Goal: Task Accomplishment & Management: Manage account settings

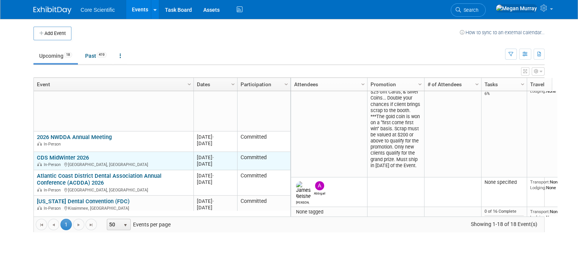
click at [44, 158] on link "CDS MidWinter 2026" at bounding box center [63, 157] width 52 height 7
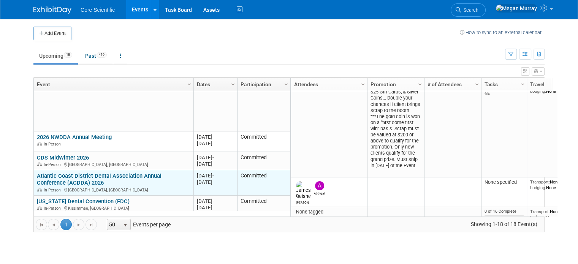
click at [55, 178] on link "Atlantic Coast District Dental Association Annual Conference (ACDDA) 2026" at bounding box center [99, 179] width 125 height 14
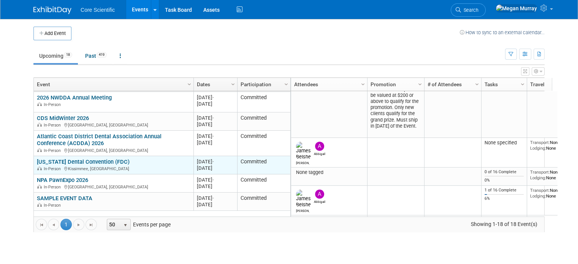
click at [46, 160] on link "[US_STATE] Dental Convention (FDC)" at bounding box center [83, 161] width 93 height 7
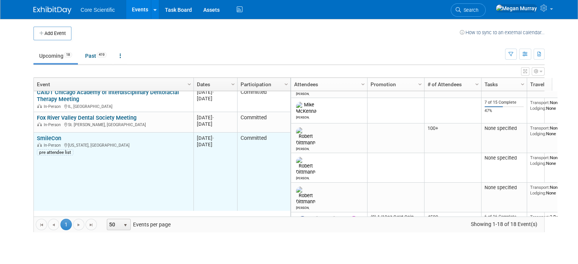
scroll to position [46, 0]
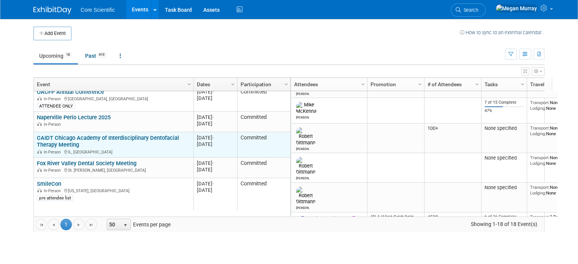
drag, startPoint x: 69, startPoint y: 135, endPoint x: 70, endPoint y: 139, distance: 4.3
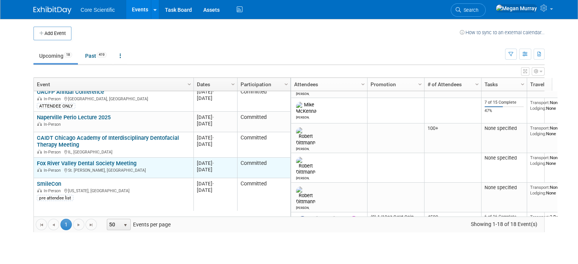
click at [73, 164] on link "Fox River Valley Dental Society Meeting" at bounding box center [87, 163] width 100 height 7
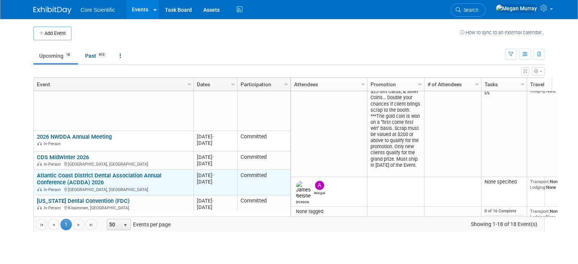
scroll to position [495, 0]
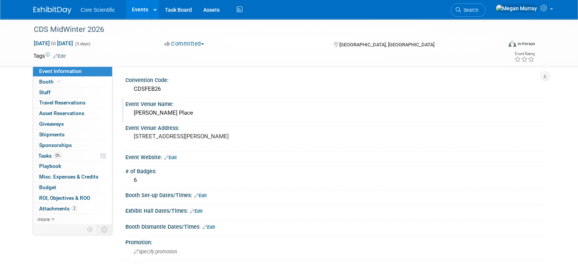
click at [161, 115] on div "McCormick Place" at bounding box center [335, 113] width 408 height 12
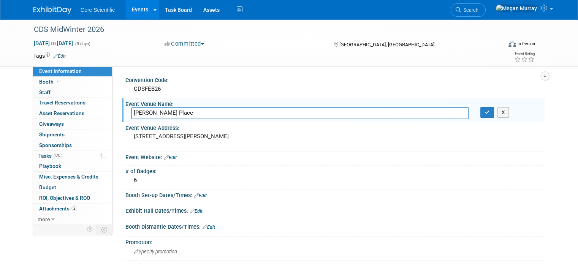
click at [161, 115] on input "McCormick Place" at bounding box center [300, 113] width 338 height 12
click at [195, 139] on div "2301 S Martin Luther King Dr, Chicago, IL 60616" at bounding box center [212, 139] width 163 height 17
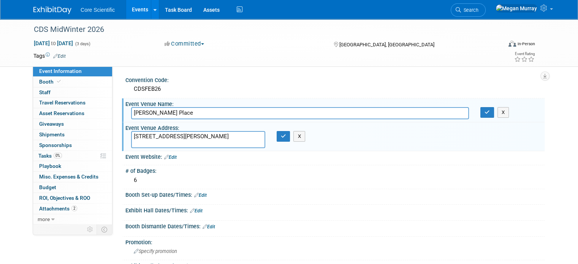
click at [195, 139] on textarea "2301 S Martin Luther King Dr, Chicago, IL 60616" at bounding box center [198, 139] width 134 height 17
click at [283, 135] on icon "button" at bounding box center [283, 136] width 5 height 5
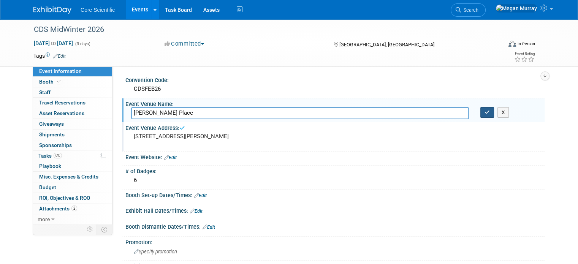
click at [488, 114] on button "button" at bounding box center [487, 112] width 14 height 11
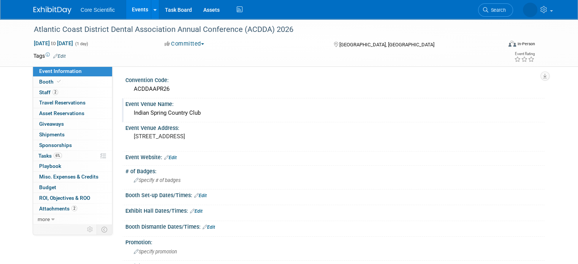
click at [175, 108] on div "Indian Spring Country Club" at bounding box center [335, 113] width 408 height 12
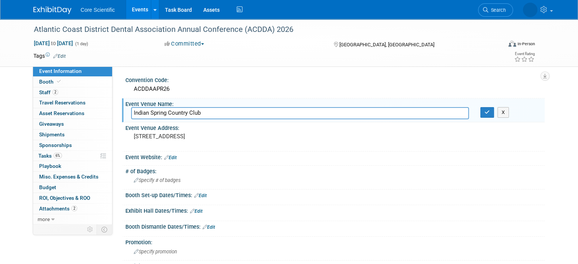
click at [175, 108] on input "Indian Spring Country Club" at bounding box center [300, 113] width 338 height 12
click at [227, 126] on div "Event Venue Address:" at bounding box center [334, 126] width 419 height 9
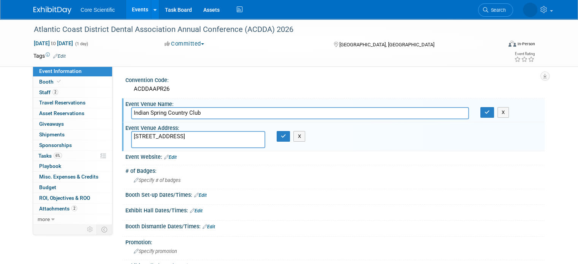
click at [216, 134] on textarea "11501 El Clair Ranch Rd, Boynton Beach, FL 33437" at bounding box center [198, 139] width 134 height 17
click at [216, 134] on textarea "[STREET_ADDRESS]" at bounding box center [198, 139] width 134 height 17
click at [283, 135] on icon "button" at bounding box center [283, 136] width 5 height 5
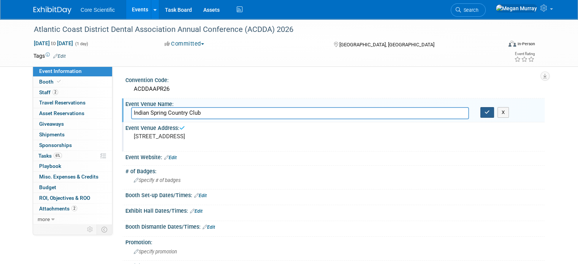
click at [486, 113] on button "button" at bounding box center [487, 112] width 14 height 11
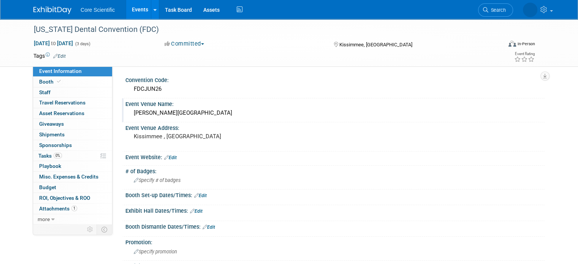
click at [202, 116] on div "Gaylord Palms Resort and Convention Center" at bounding box center [335, 113] width 408 height 12
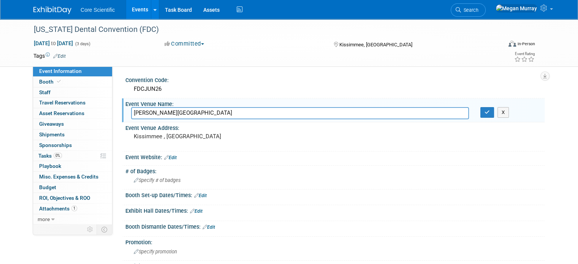
click at [202, 116] on input "Gaylord Palms Resort and Convention Center" at bounding box center [300, 113] width 338 height 12
click at [490, 112] on icon "button" at bounding box center [486, 112] width 5 height 5
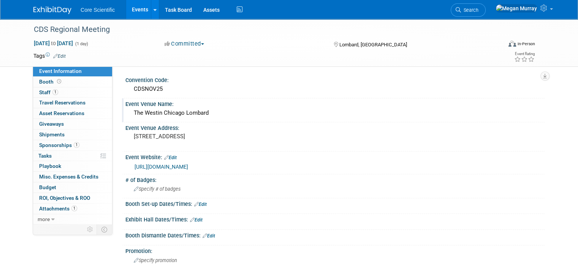
click at [178, 108] on div "The Westin Chicago Lombard" at bounding box center [335, 113] width 408 height 12
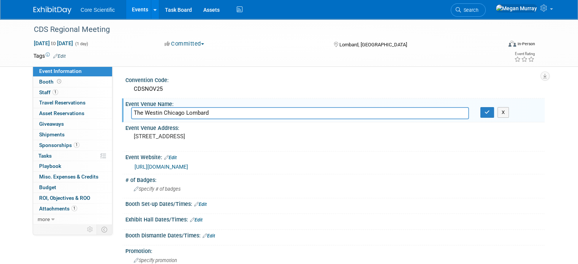
click at [178, 108] on input "The Westin Chicago Lombard" at bounding box center [300, 113] width 338 height 12
click at [204, 133] on pre "70 Yorktown Shopping Center, Lombard, IL, 60148" at bounding box center [213, 136] width 158 height 7
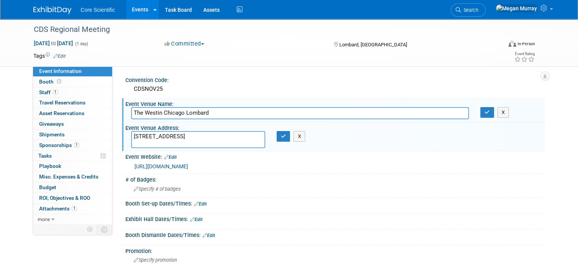
click at [204, 133] on textarea "70 Yorktown Shopping Center, Lombard, IL, 60148" at bounding box center [198, 139] width 134 height 17
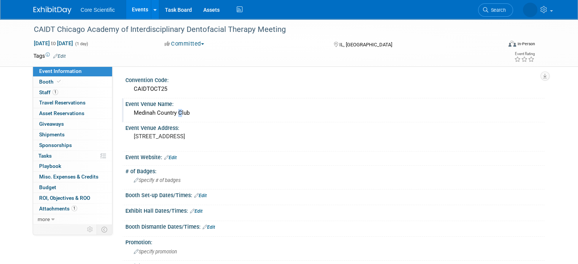
click at [169, 108] on div "Medinah Country Club" at bounding box center [335, 113] width 408 height 12
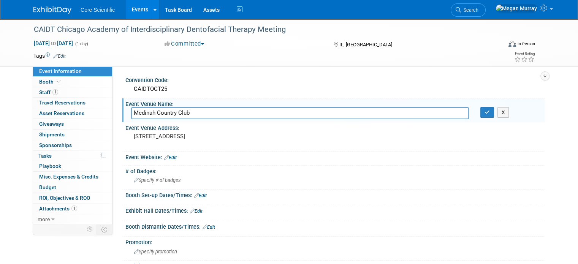
click at [167, 113] on input "Medinah Country Club" at bounding box center [300, 113] width 338 height 12
click at [161, 137] on pre "[STREET_ADDRESS]" at bounding box center [213, 136] width 158 height 7
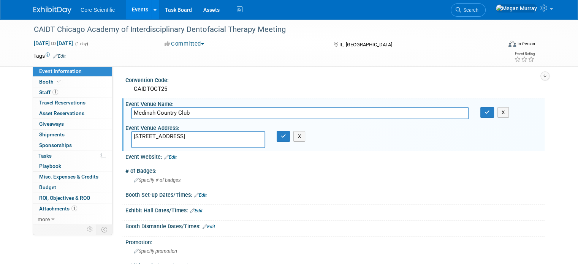
click at [161, 137] on textarea "[STREET_ADDRESS]" at bounding box center [198, 139] width 134 height 17
drag, startPoint x: 161, startPoint y: 143, endPoint x: 118, endPoint y: 138, distance: 43.2
click at [122, 138] on div "Event Venue Address: [STREET_ADDRESS] [STREET_ADDRESS] X" at bounding box center [333, 136] width 422 height 29
click at [176, 109] on input "Medinah Country Club" at bounding box center [300, 113] width 338 height 12
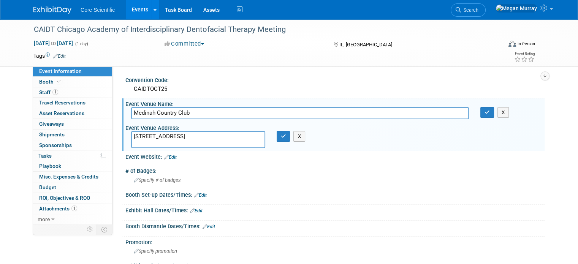
click at [176, 109] on input "Medinah Country Club" at bounding box center [300, 113] width 338 height 12
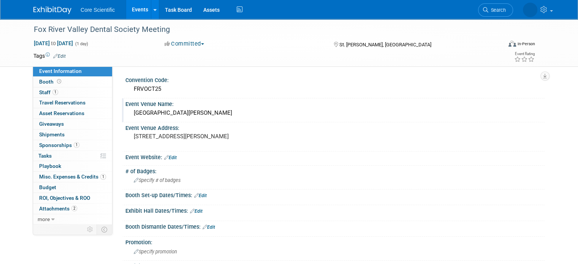
click at [155, 113] on div "[GEOGRAPHIC_DATA][PERSON_NAME]" at bounding box center [335, 113] width 408 height 12
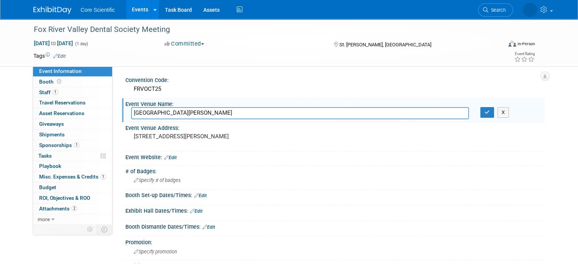
click at [155, 113] on input "[GEOGRAPHIC_DATA][PERSON_NAME]" at bounding box center [300, 113] width 338 height 12
click at [182, 134] on pre "[STREET_ADDRESS][PERSON_NAME]" at bounding box center [213, 136] width 158 height 7
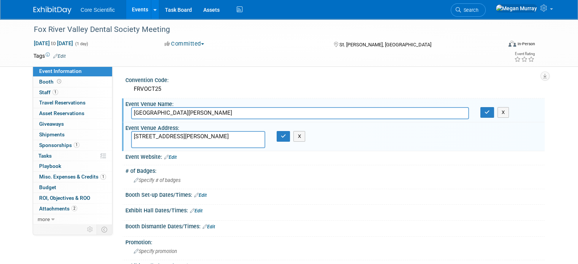
click at [182, 134] on textarea "[STREET_ADDRESS][PERSON_NAME]" at bounding box center [198, 139] width 134 height 17
click at [287, 135] on button "button" at bounding box center [284, 136] width 14 height 11
